Goal: Transaction & Acquisition: Purchase product/service

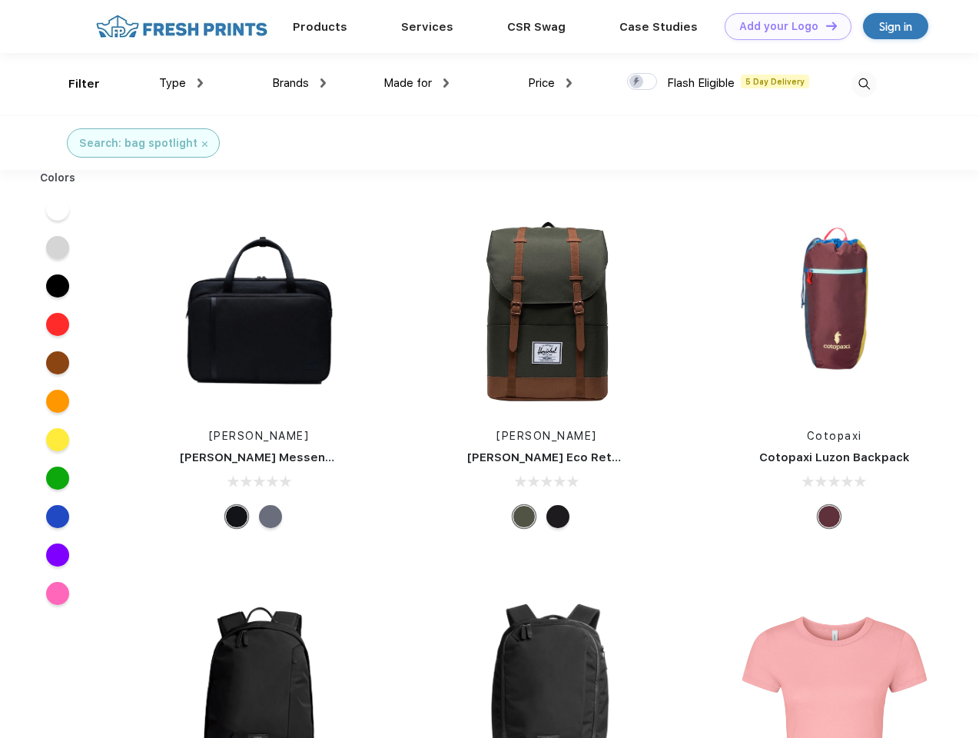
scroll to position [1, 0]
click at [782, 26] on link "Add your Logo Design Tool" at bounding box center [787, 26] width 127 height 27
click at [0, 0] on div "Design Tool" at bounding box center [0, 0] width 0 height 0
click at [824, 25] on link "Add your Logo Design Tool" at bounding box center [787, 26] width 127 height 27
click at [74, 84] on div "Filter" at bounding box center [83, 84] width 31 height 18
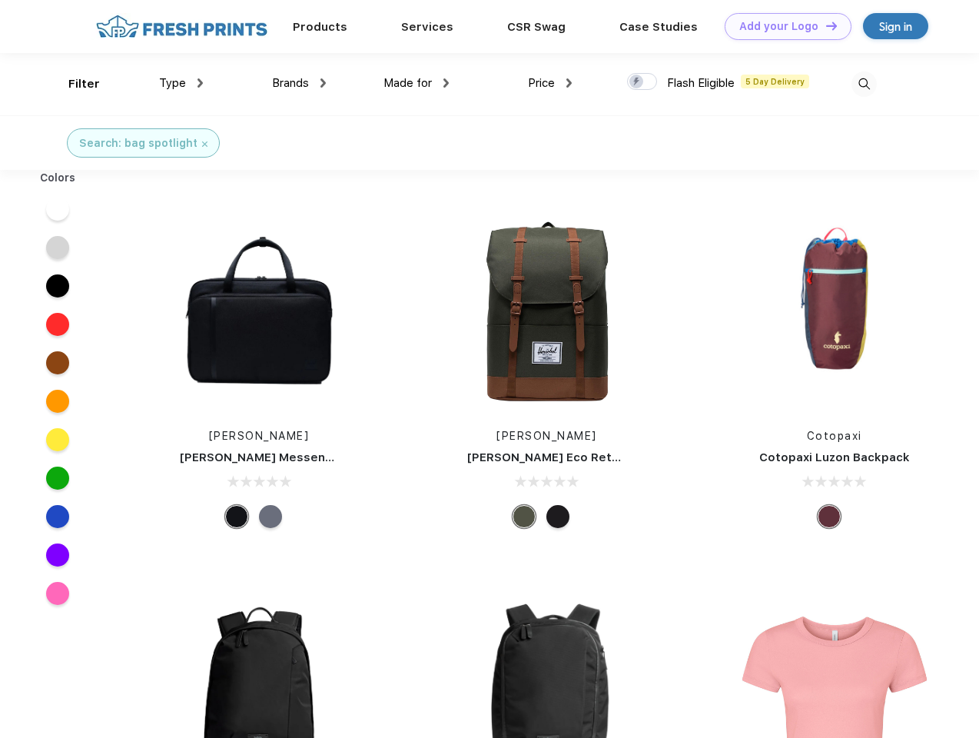
click at [181, 83] on span "Type" at bounding box center [172, 83] width 27 height 14
click at [299, 83] on span "Brands" at bounding box center [290, 83] width 37 height 14
click at [416, 83] on span "Made for" at bounding box center [407, 83] width 48 height 14
click at [550, 83] on span "Price" at bounding box center [541, 83] width 27 height 14
click at [642, 82] on div at bounding box center [642, 81] width 30 height 17
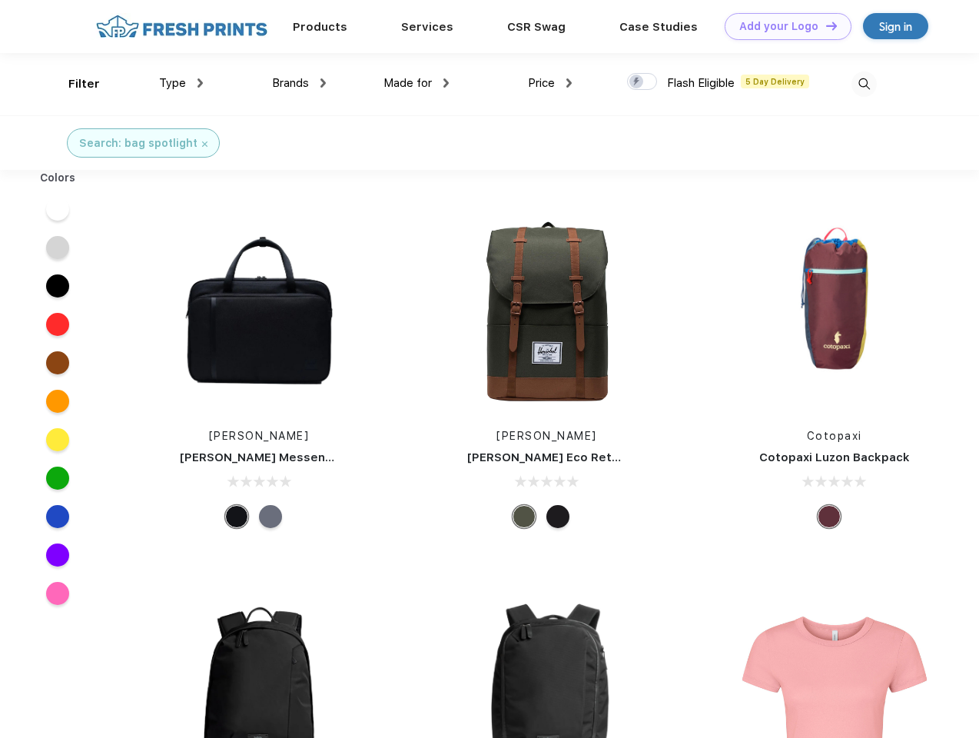
click at [637, 82] on input "checkbox" at bounding box center [632, 77] width 10 height 10
click at [863, 84] on img at bounding box center [863, 83] width 25 height 25
